Goal: Download file/media

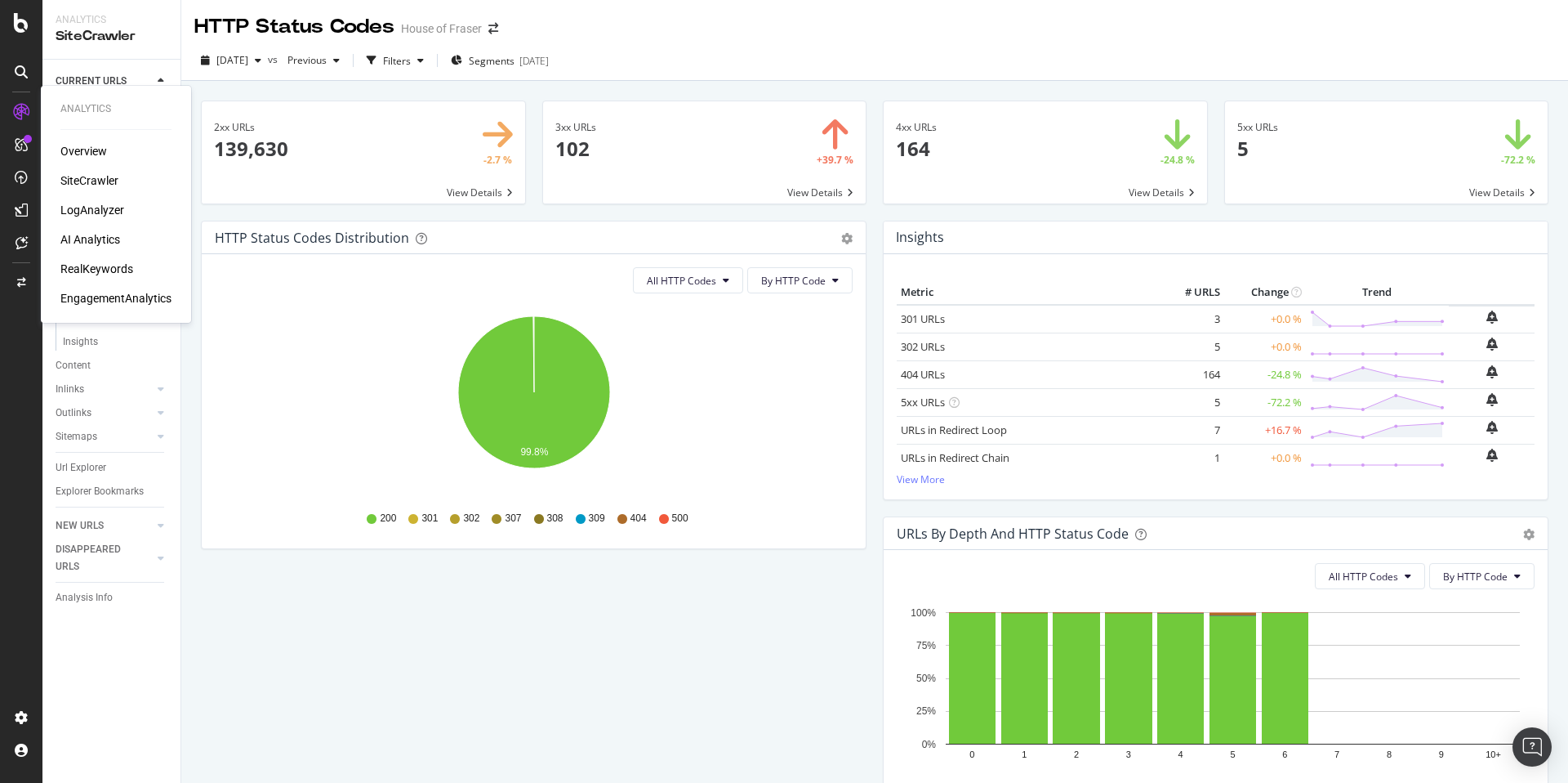
click at [90, 148] on div "Overview" at bounding box center [83, 150] width 47 height 16
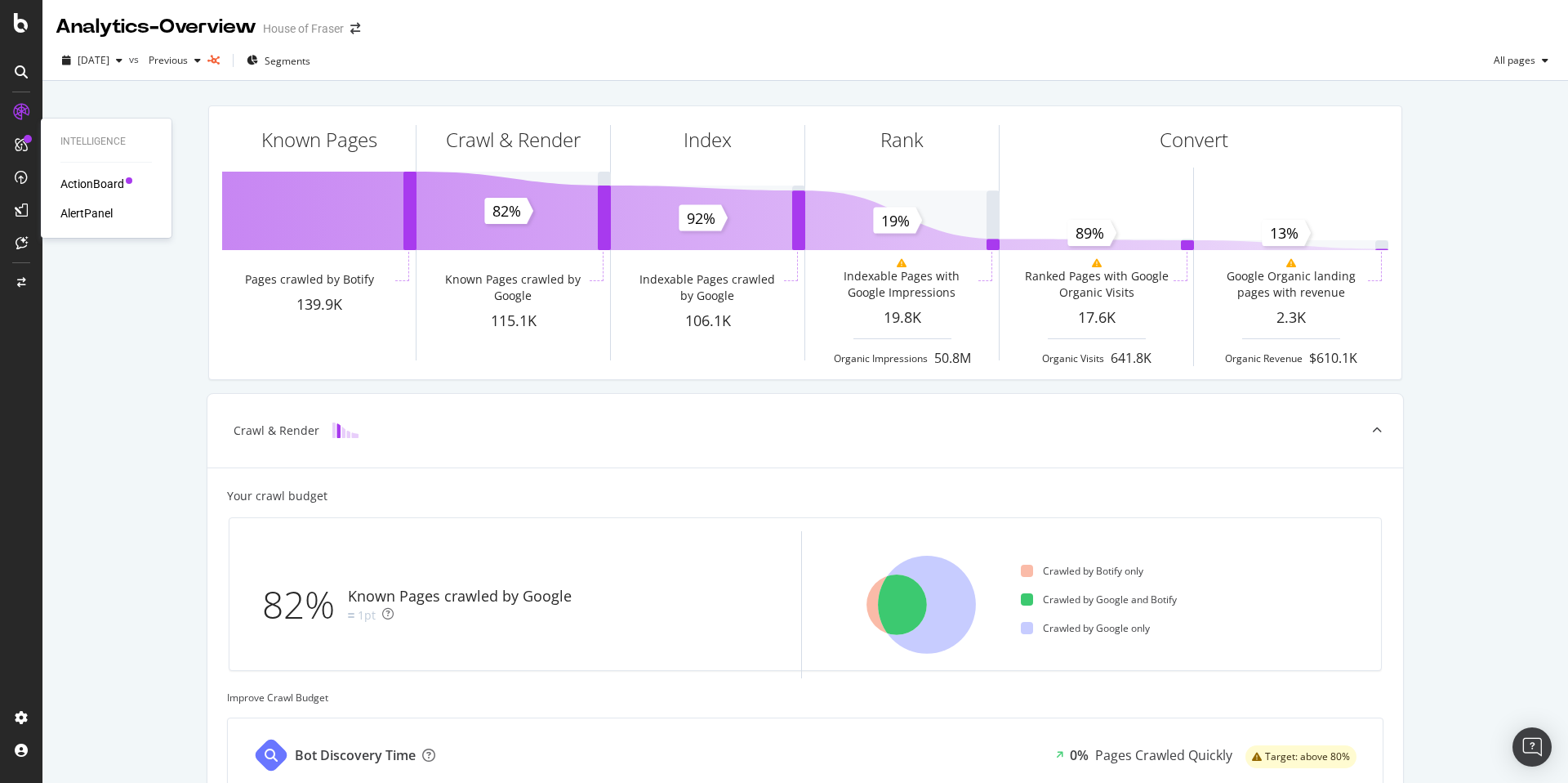
click at [106, 188] on div "ActionBoard" at bounding box center [92, 183] width 64 height 16
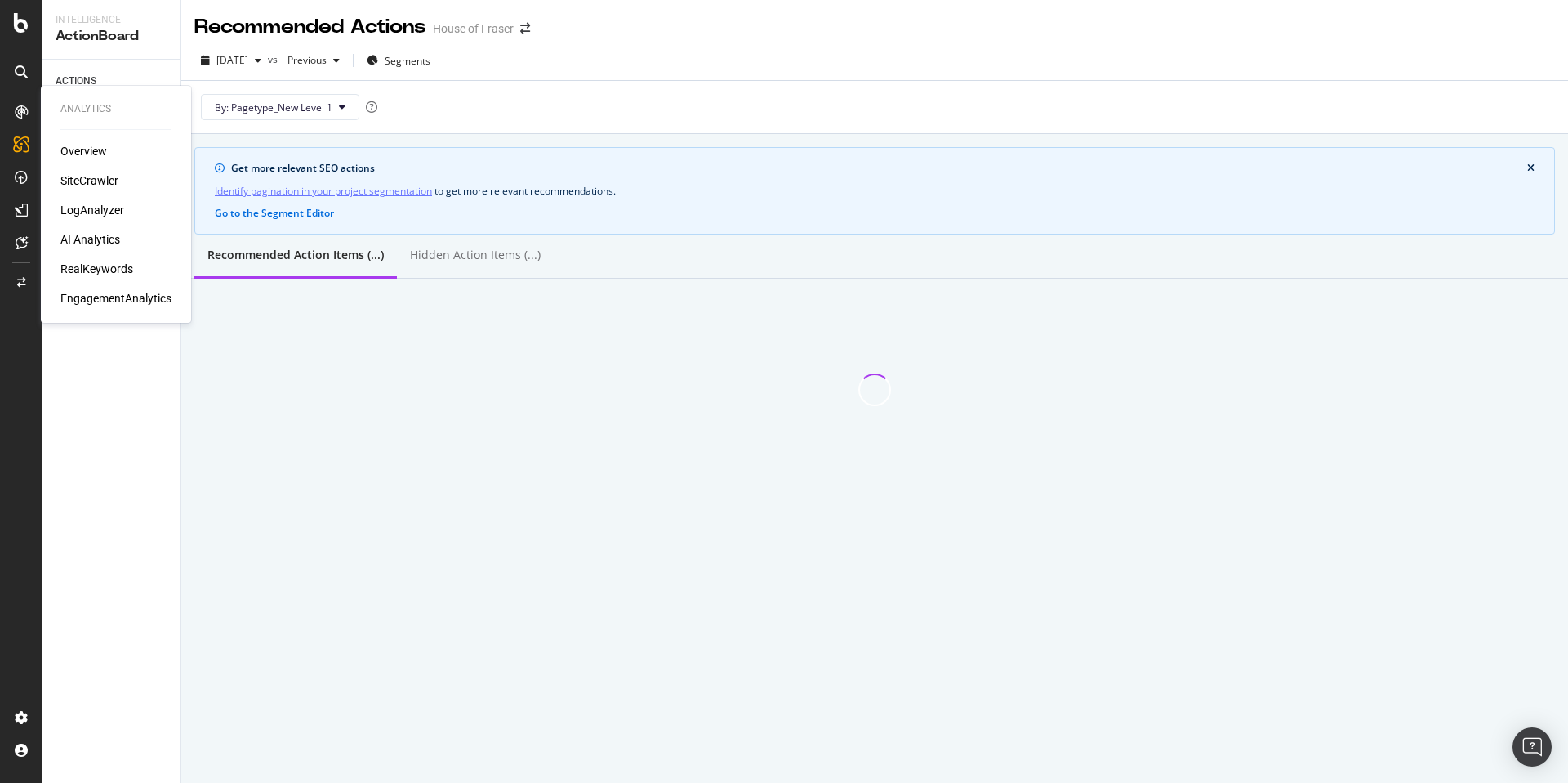
click at [90, 180] on div "SiteCrawler" at bounding box center [89, 180] width 58 height 16
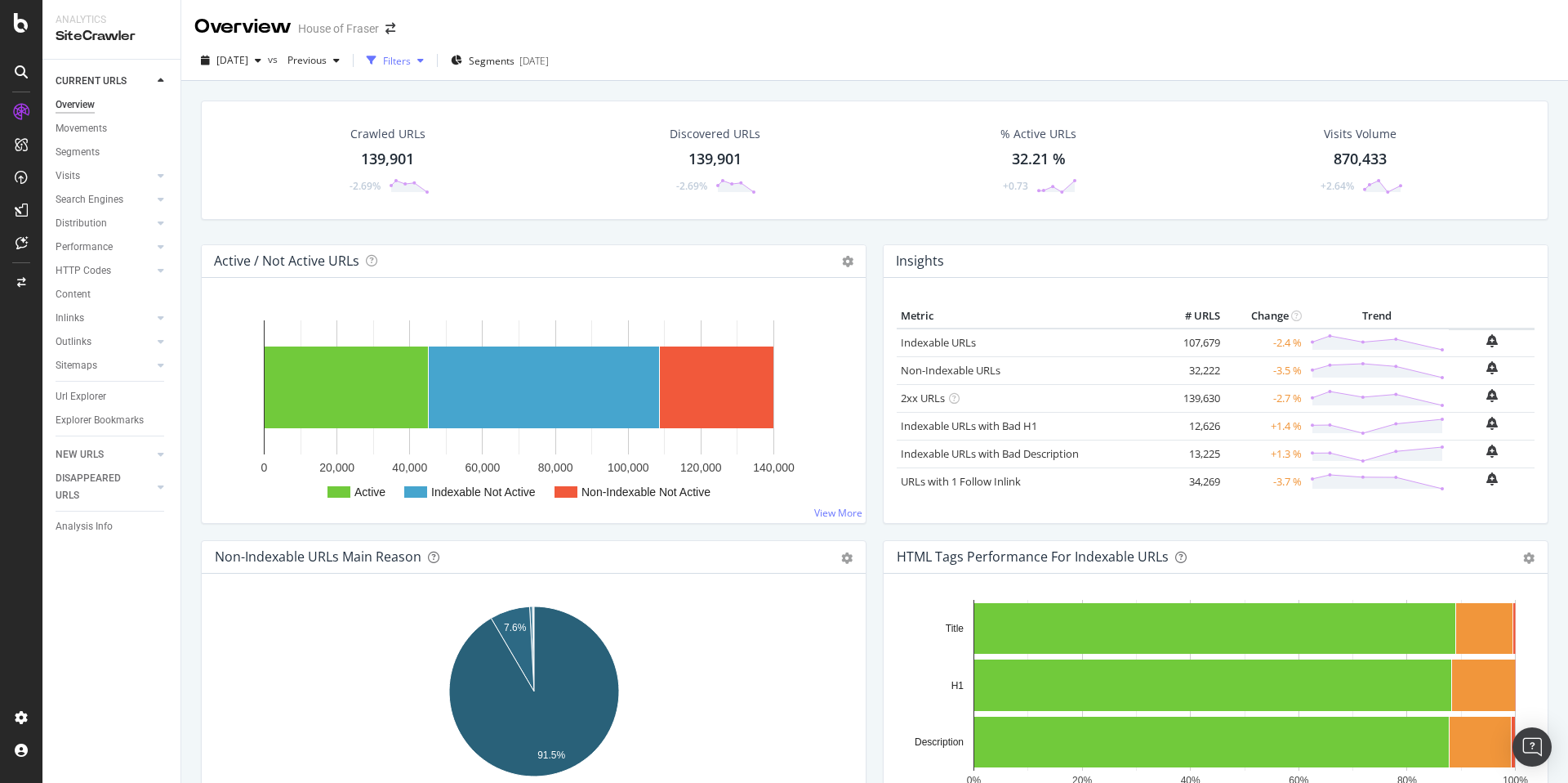
click at [411, 55] on div "Filters" at bounding box center [397, 61] width 28 height 14
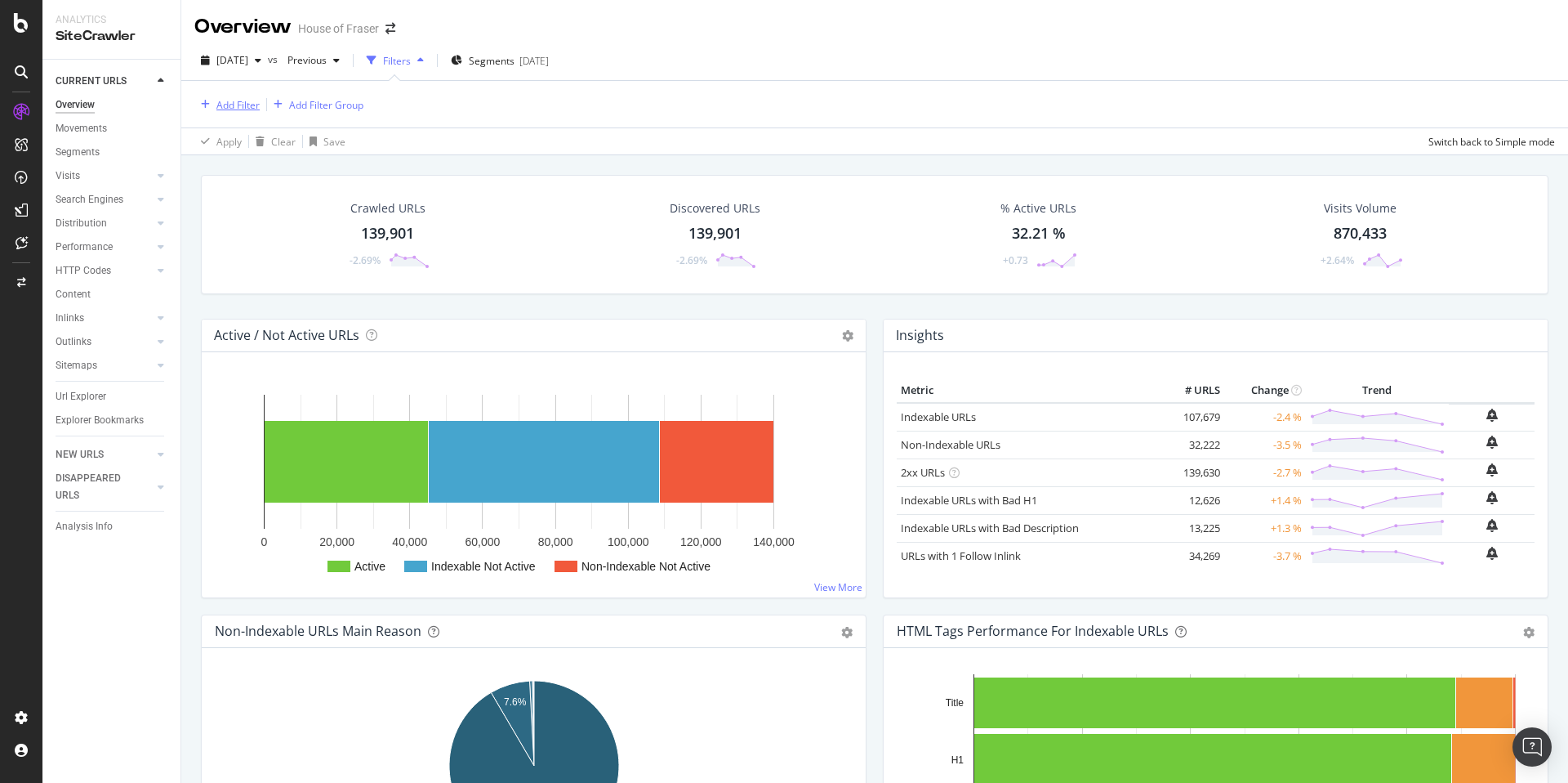
click at [225, 101] on div "Add Filter" at bounding box center [238, 105] width 44 height 14
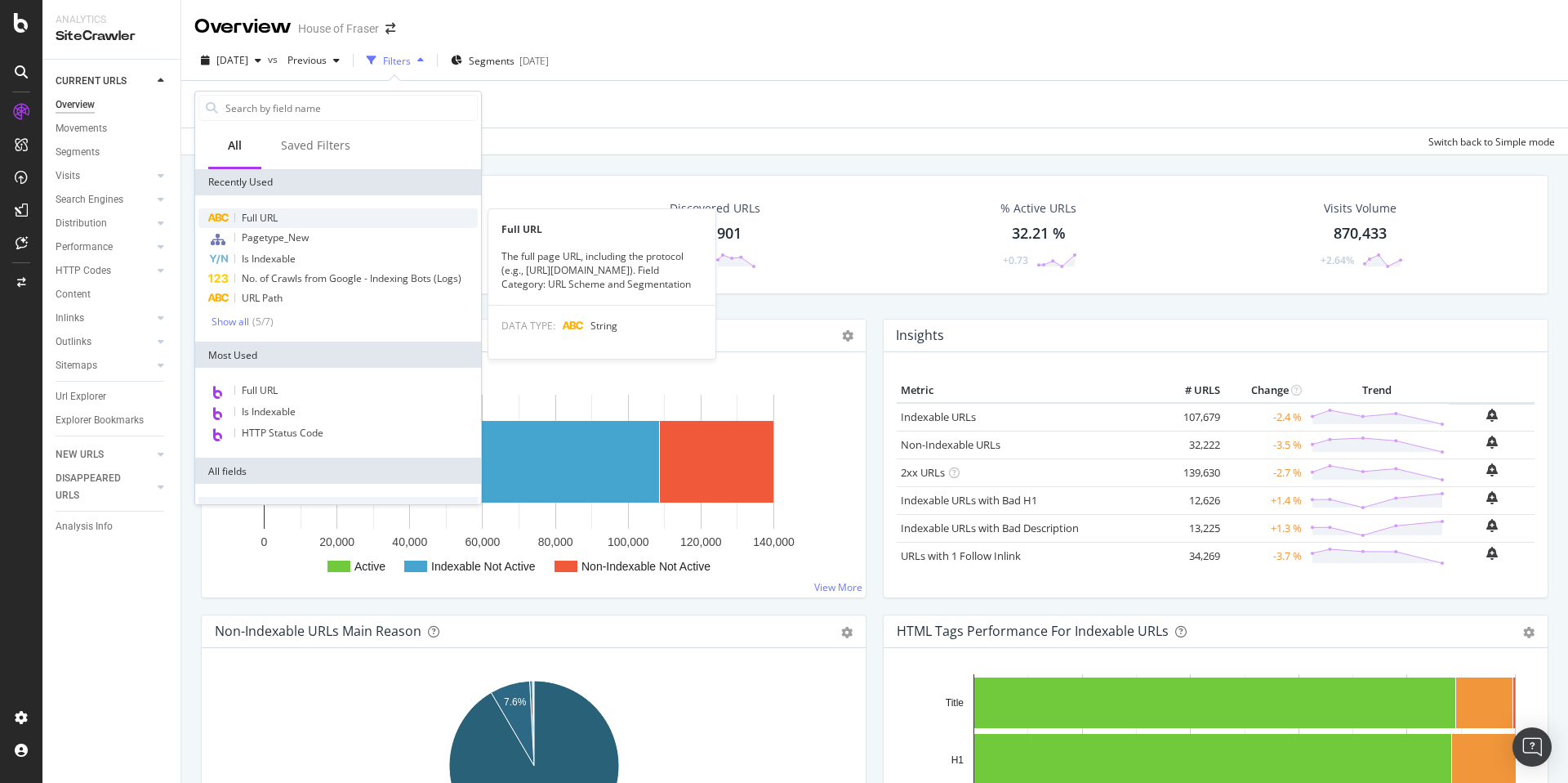
click at [288, 218] on div "Full URL" at bounding box center [338, 218] width 279 height 19
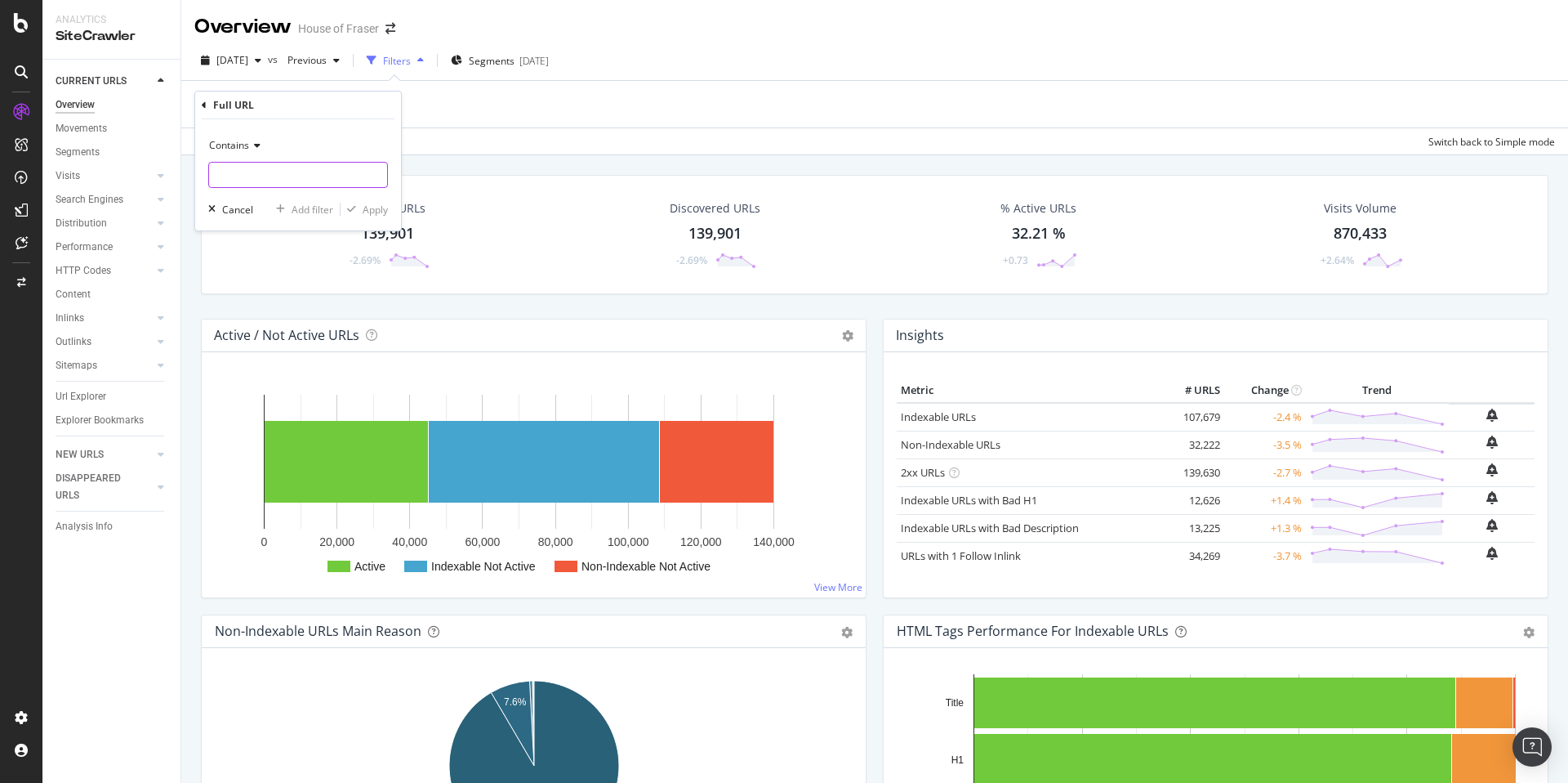
click at [313, 165] on input "text" at bounding box center [299, 175] width 178 height 26
paste input "/home-and-furniture/candle-holders-and-accessories"
type input "/home-and-furniture/candle-holders-and-accessories"
drag, startPoint x: 378, startPoint y: 210, endPoint x: 893, endPoint y: 189, distance: 515.4
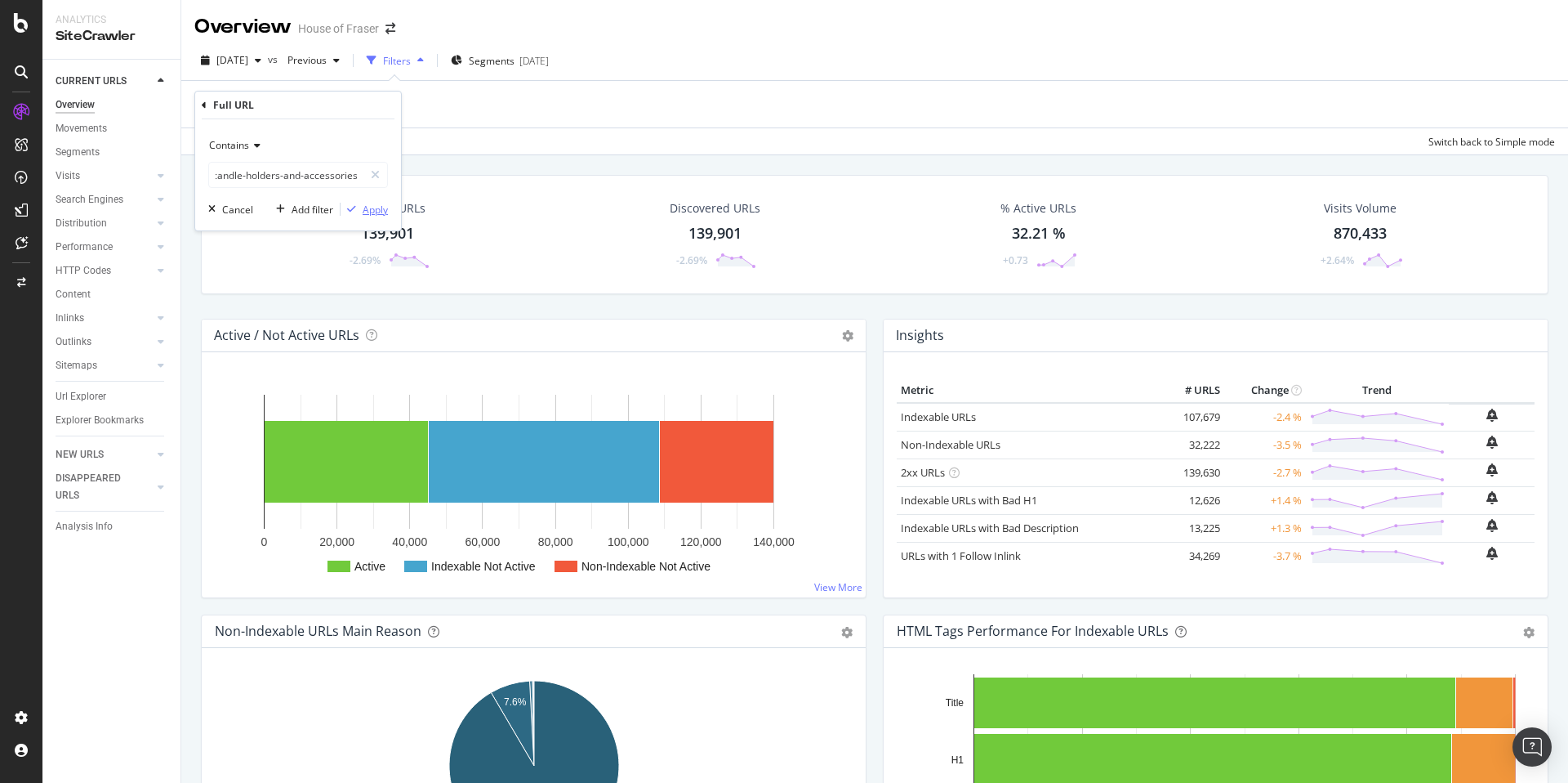
click at [378, 210] on div "Apply" at bounding box center [375, 210] width 25 height 14
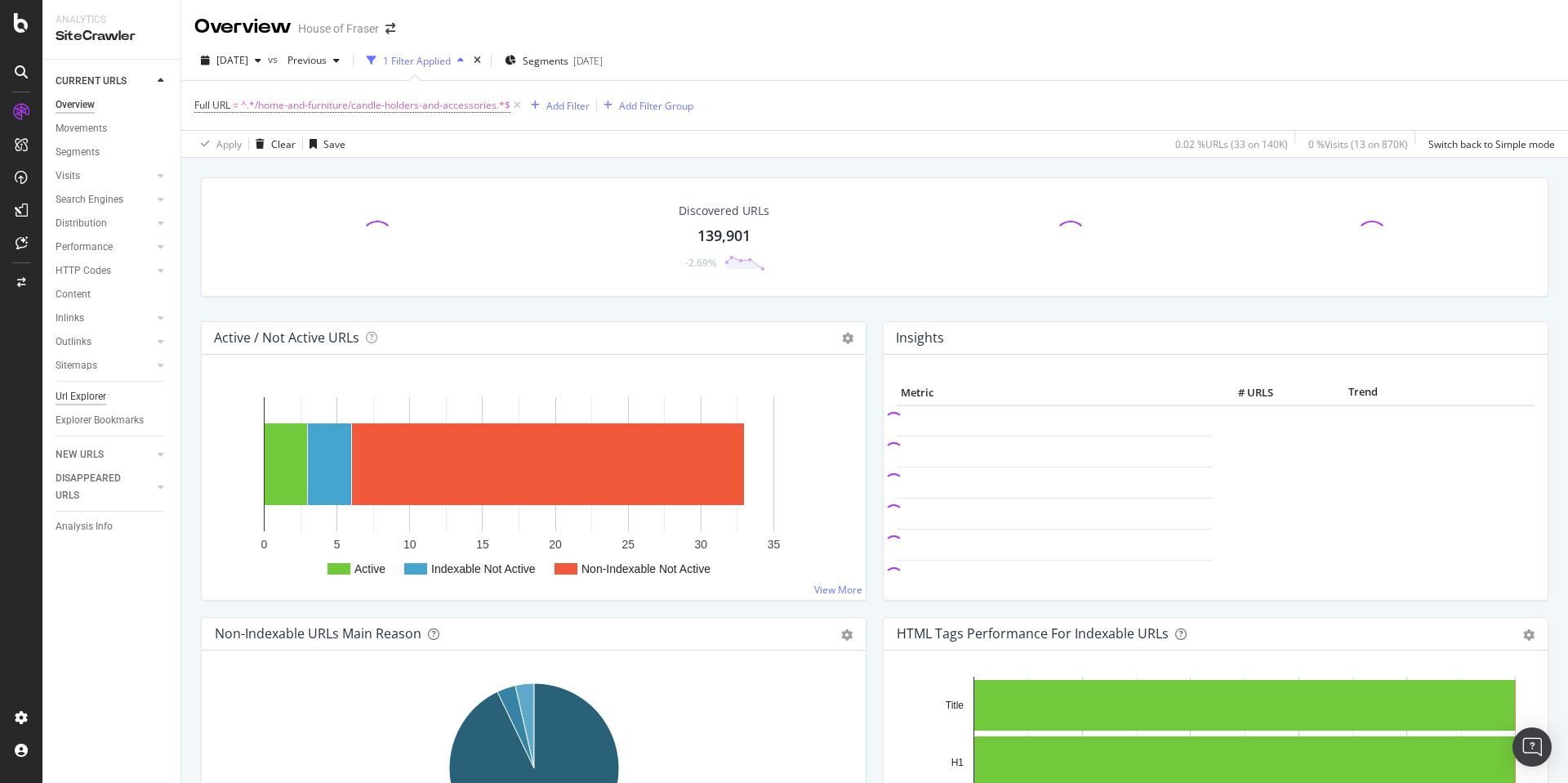
click at [87, 392] on div "Url Explorer" at bounding box center [80, 397] width 50 height 17
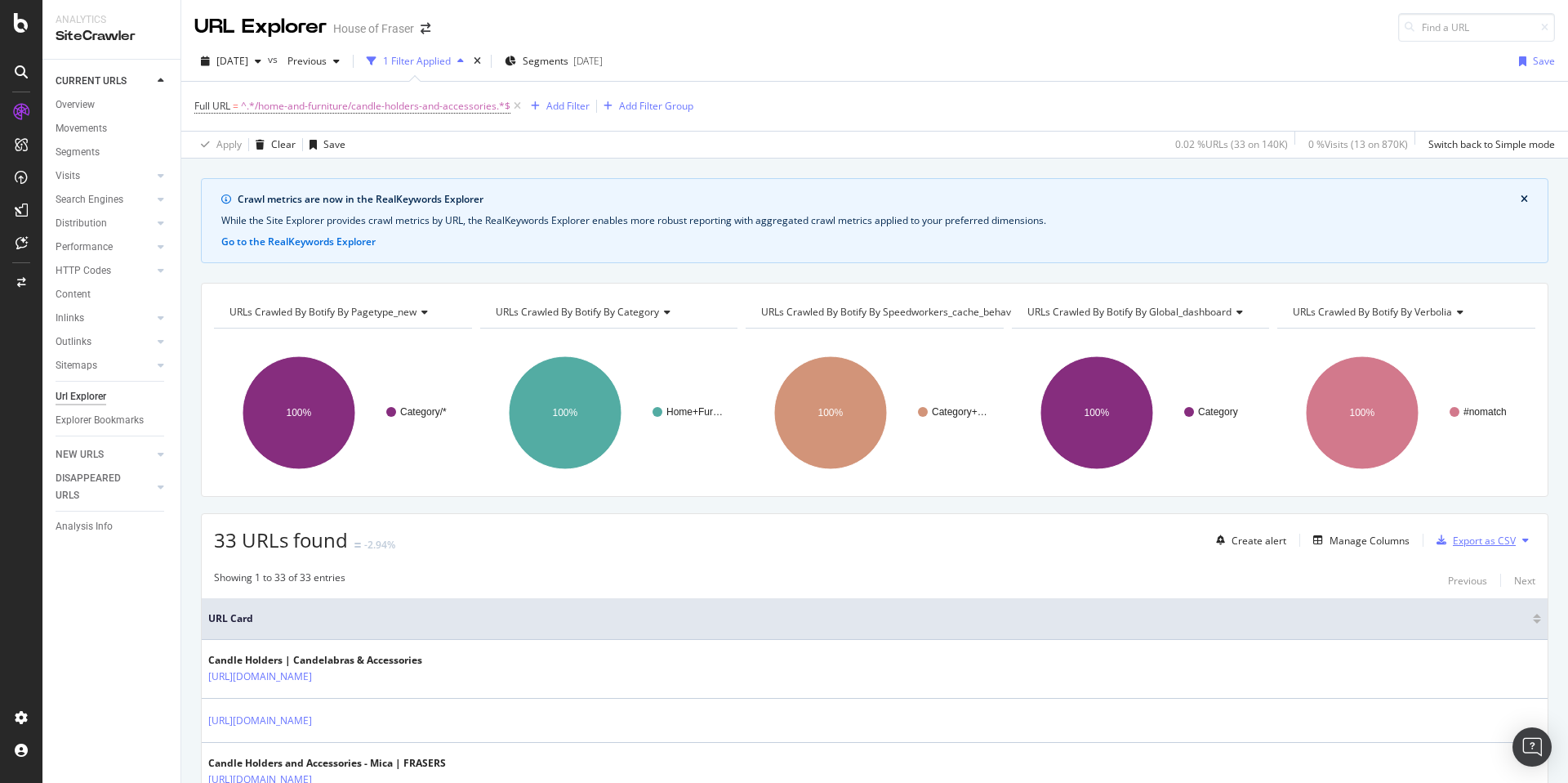
click at [1466, 545] on div "Export as CSV" at bounding box center [1484, 540] width 63 height 14
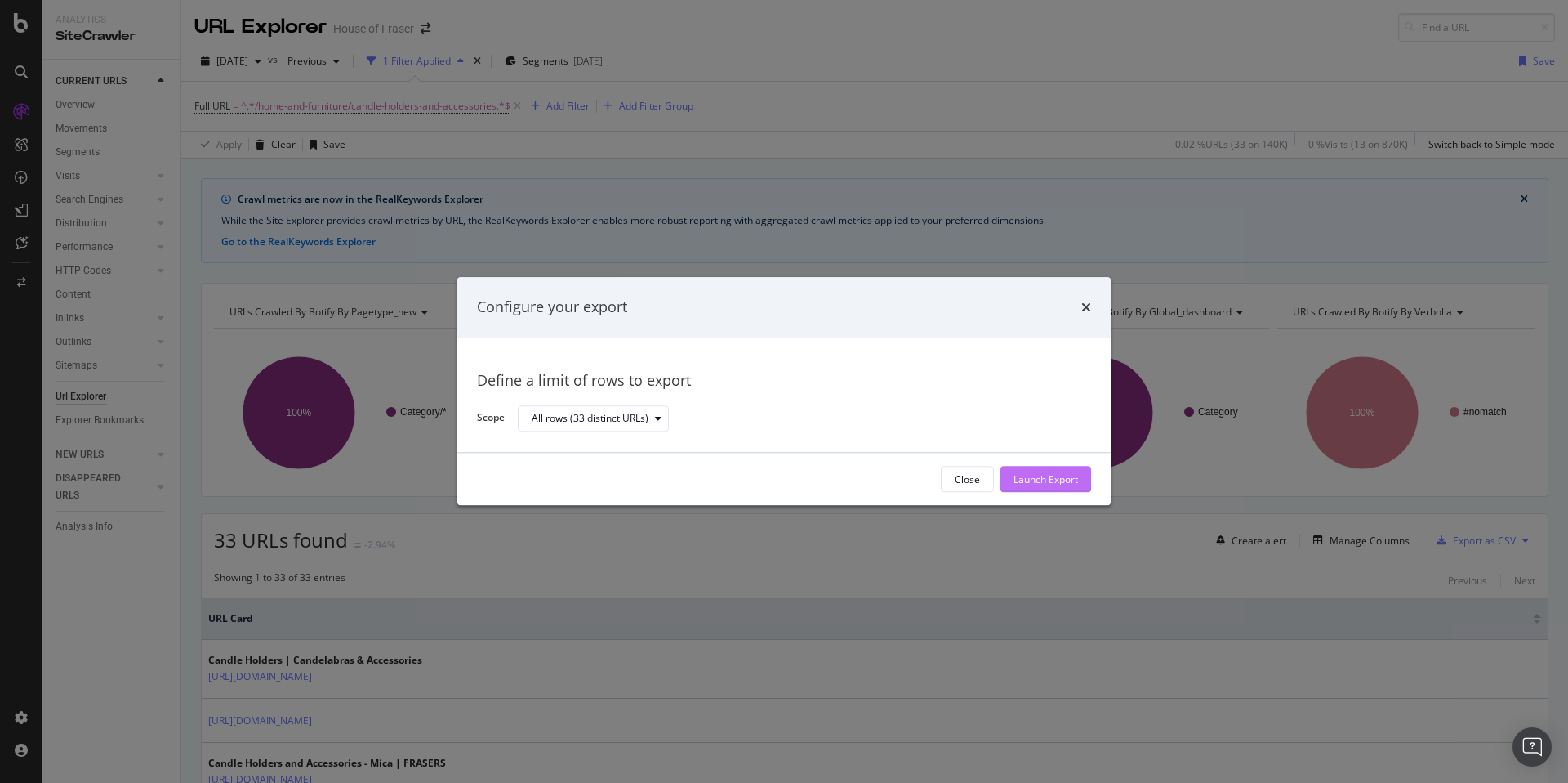
click at [1057, 479] on div "Launch Export" at bounding box center [1045, 479] width 65 height 14
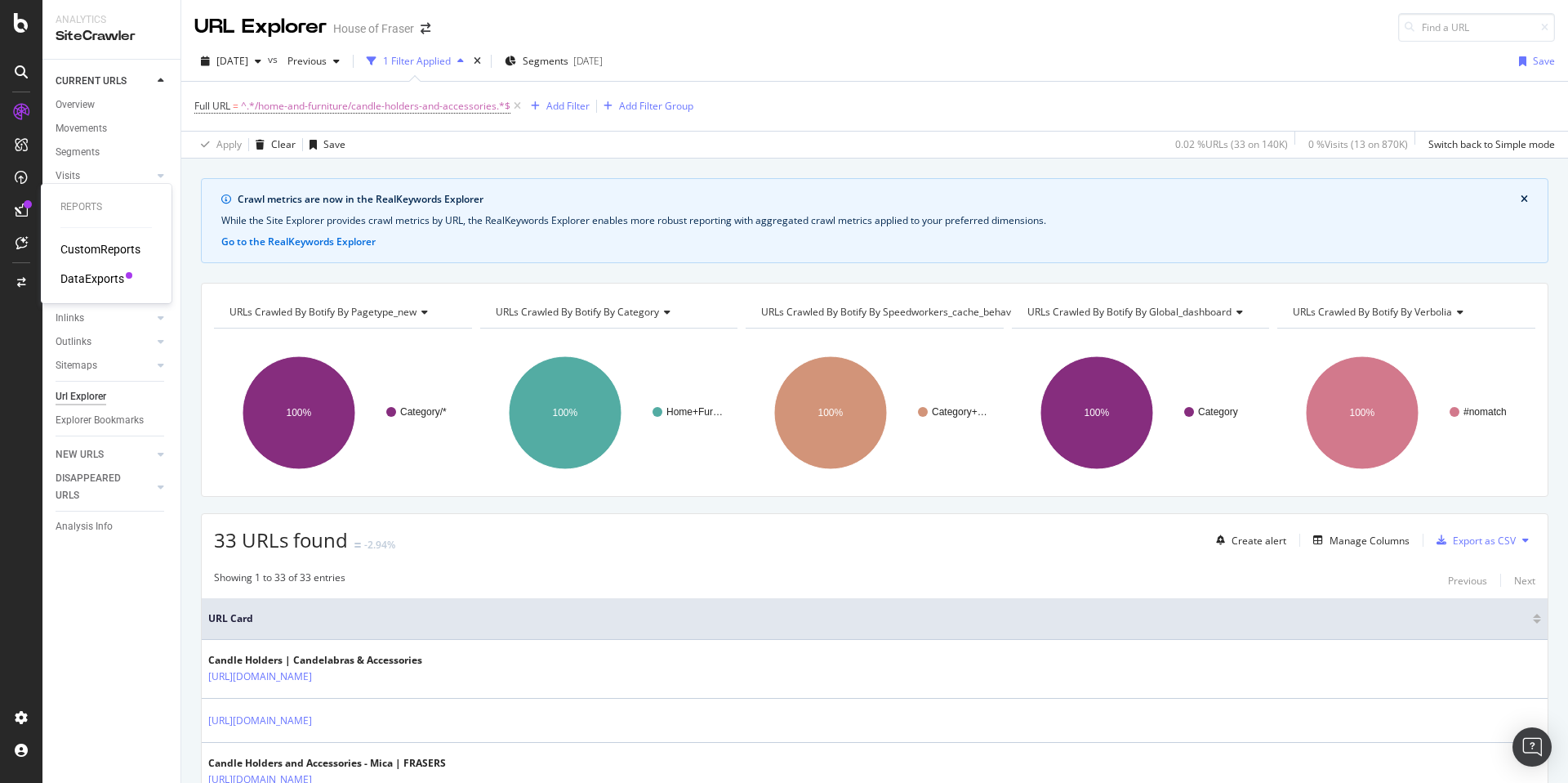
click at [75, 275] on div "DataExports" at bounding box center [92, 278] width 64 height 16
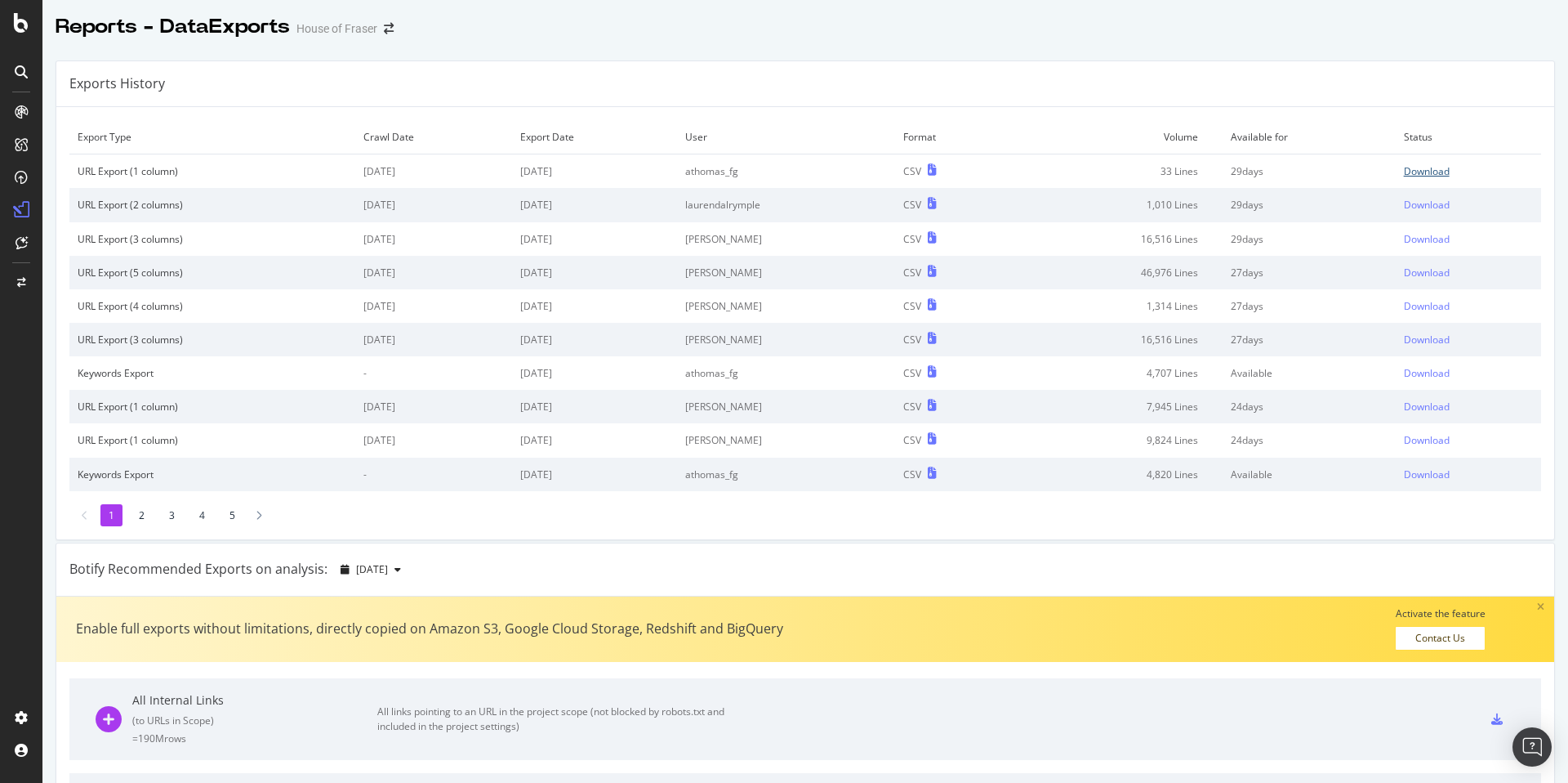
click at [1422, 169] on div "Download" at bounding box center [1426, 171] width 46 height 14
